Goal: Information Seeking & Learning: Learn about a topic

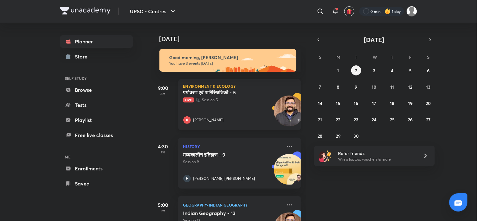
click at [245, 111] on div "पर्यावरण एवं पारिस्थितिकी - 5 Live Session 5 Apurva Mehrotra" at bounding box center [232, 106] width 99 height 35
click at [318, 41] on icon "button" at bounding box center [318, 40] width 5 height 6
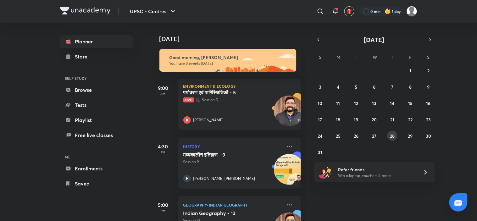
click at [395, 134] on button "28" at bounding box center [392, 136] width 10 height 10
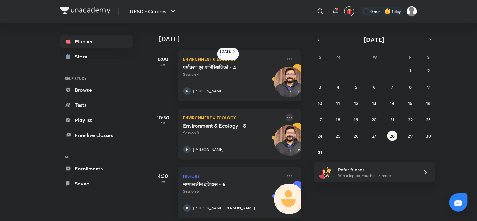
click at [286, 116] on icon at bounding box center [290, 118] width 8 height 8
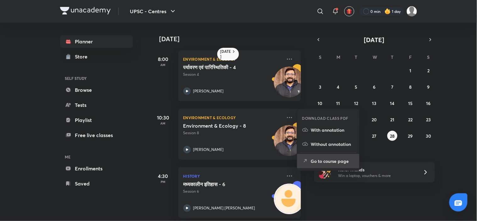
click at [320, 157] on li "Go to course page" at bounding box center [328, 161] width 62 height 14
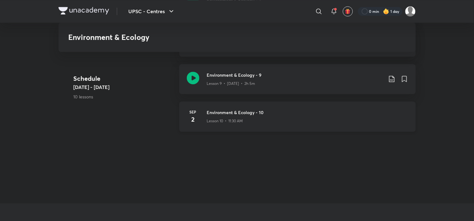
scroll to position [437, 0]
click at [60, 9] on img at bounding box center [83, 11] width 51 height 8
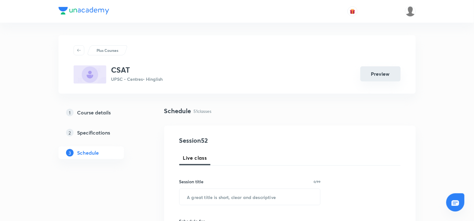
click at [371, 78] on button "Preview" at bounding box center [380, 73] width 40 height 15
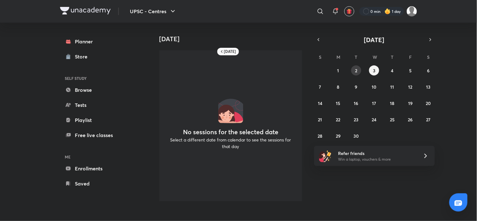
click at [357, 70] on abbr "2" at bounding box center [356, 71] width 2 height 6
